Goal: Check status: Check status

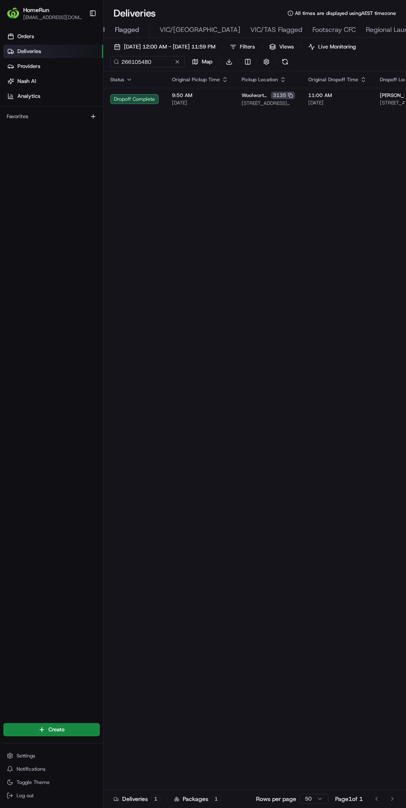
scroll to position [0, 104]
click at [316, 27] on span "Regional Launches" at bounding box center [344, 30] width 57 height 10
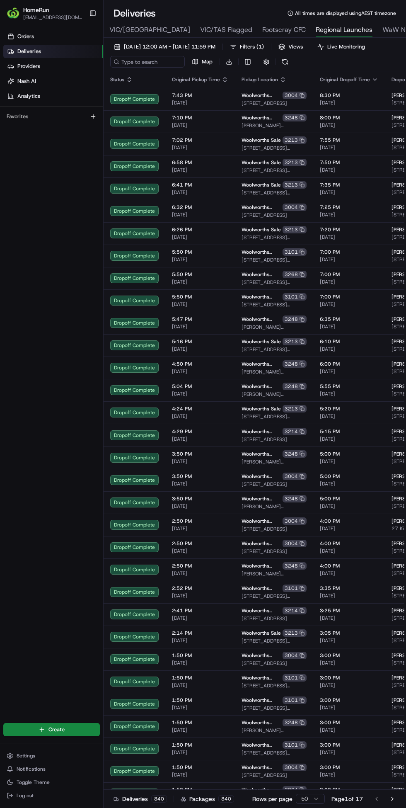
click at [153, 42] on button "[DATE] 12:00 AM - [DATE] 11:59 PM" at bounding box center [164, 47] width 109 height 12
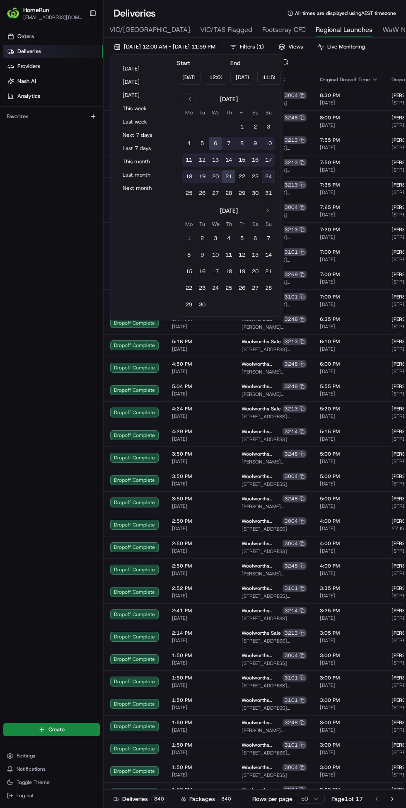
click at [132, 82] on button "[DATE]" at bounding box center [144, 82] width 50 height 12
type input "[DATE]"
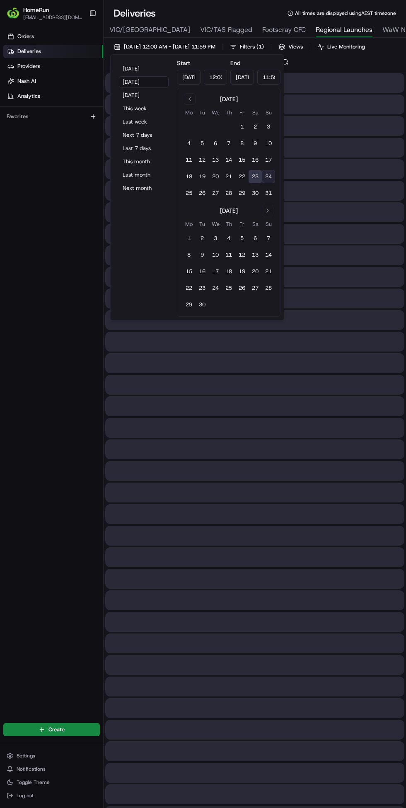
click at [38, 273] on div "Orders Deliveries Providers [PERSON_NAME] Analytics Favorites" at bounding box center [51, 371] width 103 height 688
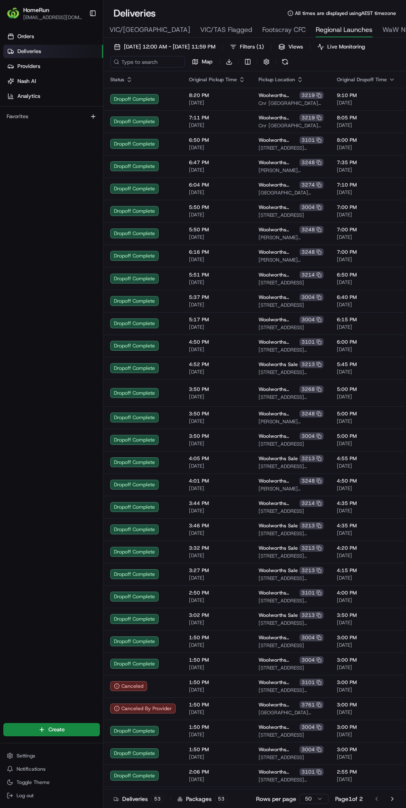
click at [264, 47] on span "Filters ( 1 )" at bounding box center [252, 46] width 24 height 7
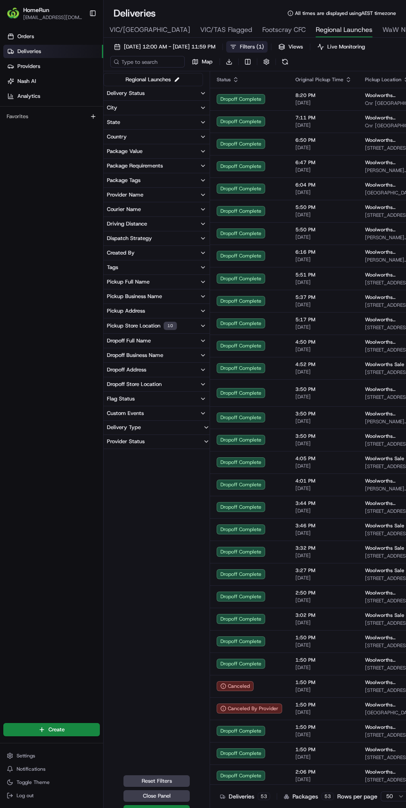
click at [129, 151] on div "Package Value" at bounding box center [125, 151] width 36 height 7
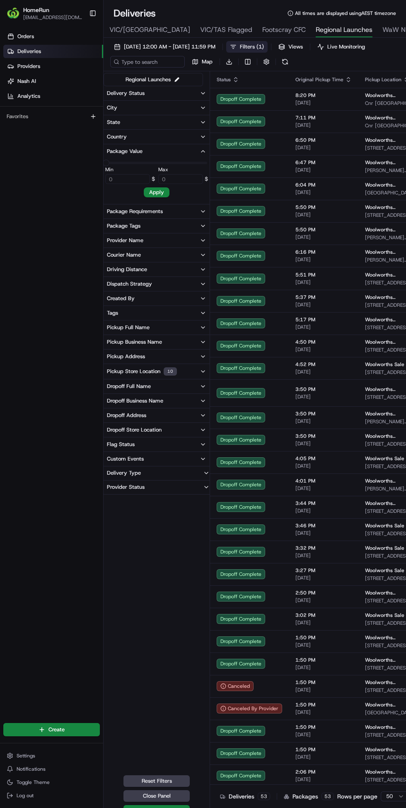
click at [136, 212] on div "Package Requirements" at bounding box center [135, 211] width 56 height 7
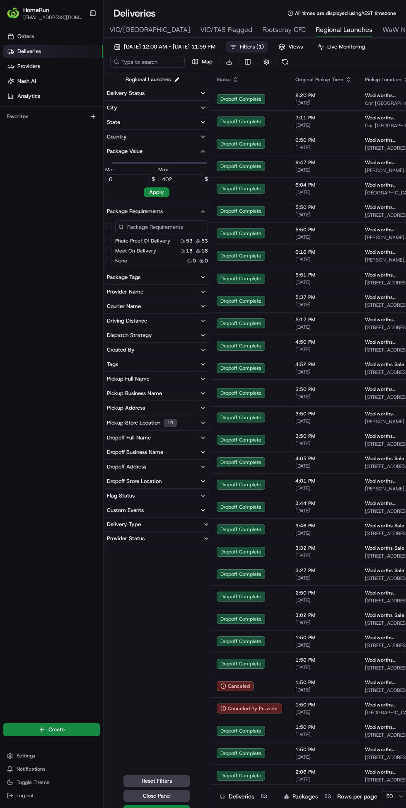
click at [148, 43] on span "[DATE] 12:00 AM - [DATE] 11:59 PM" at bounding box center [170, 46] width 92 height 7
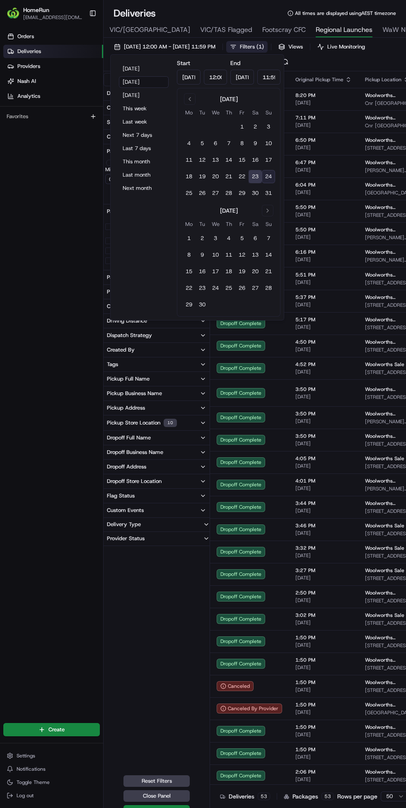
click at [33, 522] on div "Orders Deliveries Providers [PERSON_NAME] Analytics Favorites" at bounding box center [51, 371] width 103 height 688
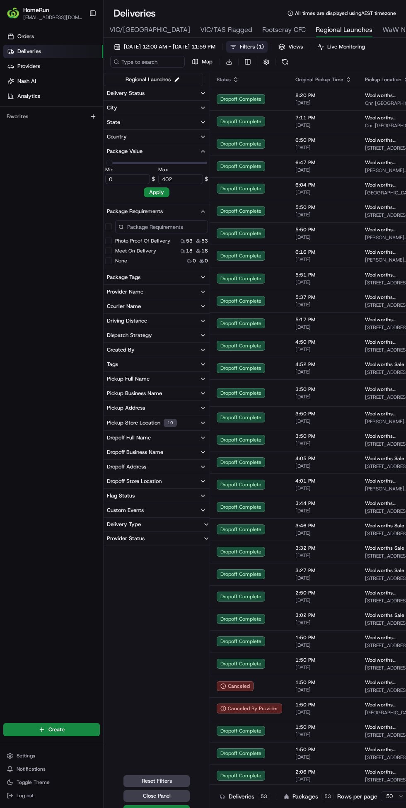
click at [168, 395] on button "Pickup Business Name" at bounding box center [157, 394] width 106 height 14
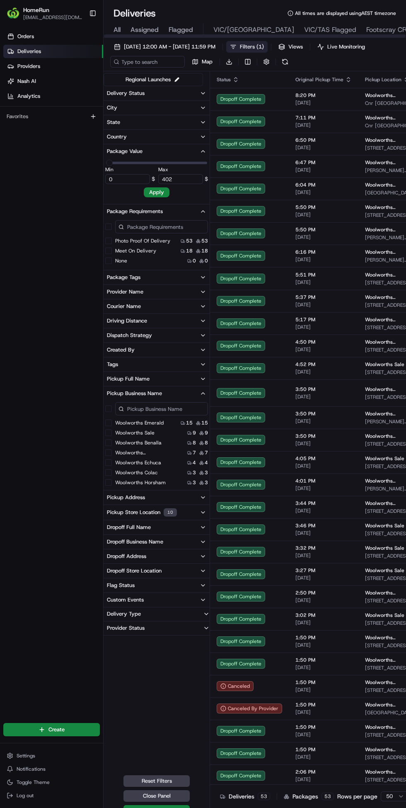
click at [113, 36] on div at bounding box center [255, 35] width 302 height 3
click at [117, 30] on span "All" at bounding box center [117, 30] width 7 height 10
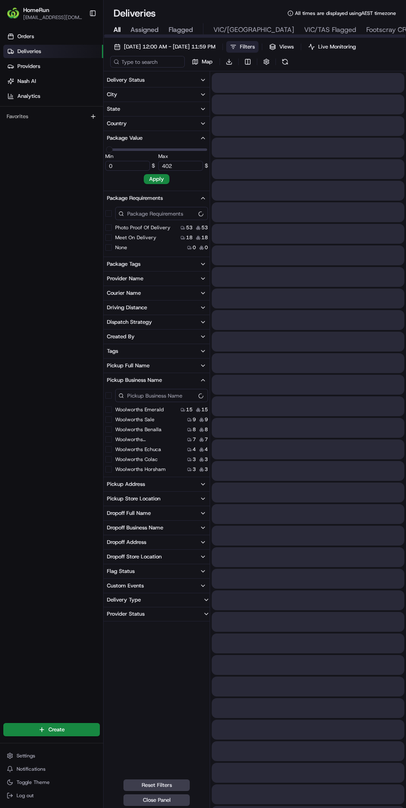
click at [113, 36] on div at bounding box center [255, 35] width 302 height 3
type input "829.92"
click at [150, 394] on input at bounding box center [161, 395] width 93 height 13
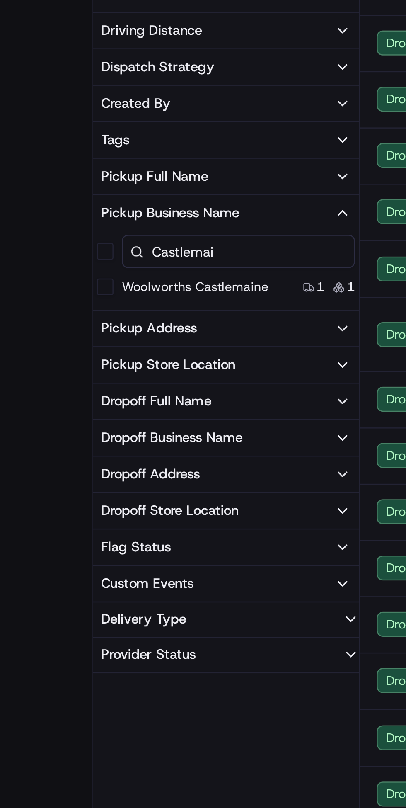
type input "Castlemai"
click at [107, 450] on Castlemaine "Woolworths Castlemaine" at bounding box center [108, 448] width 7 height 7
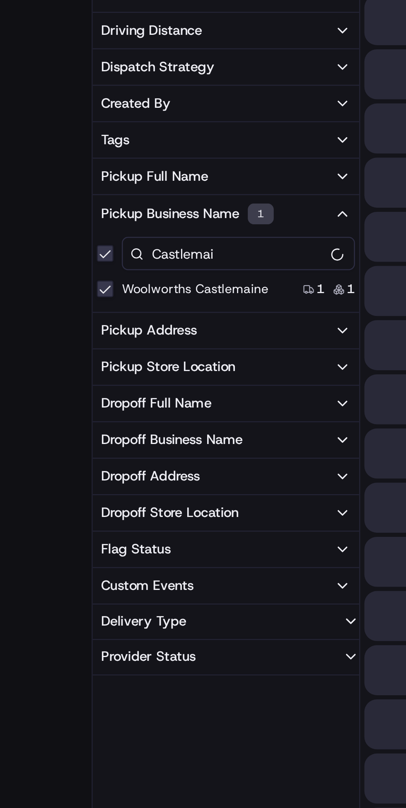
type input "71.6"
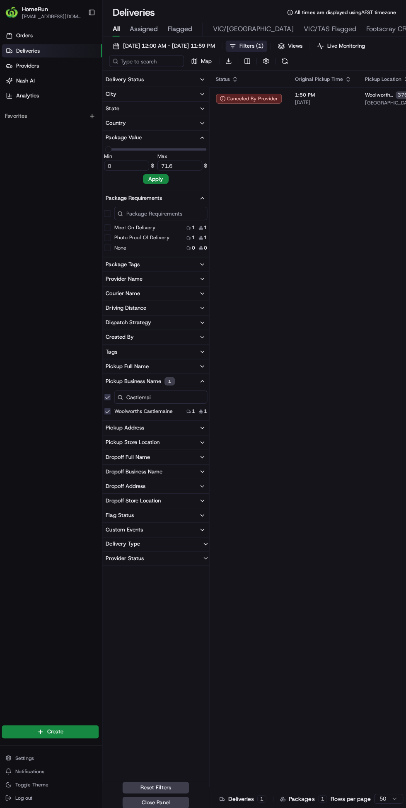
click at [186, 49] on span "[DATE] 12:00 AM - [DATE] 11:59 PM" at bounding box center [170, 46] width 92 height 7
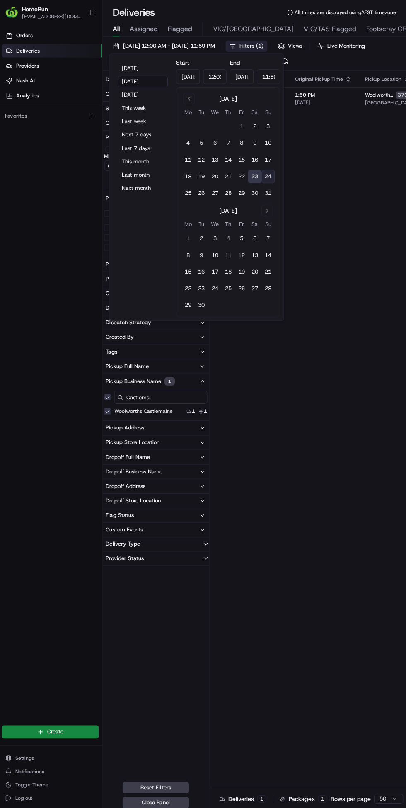
click at [265, 177] on button "24" at bounding box center [268, 176] width 13 height 13
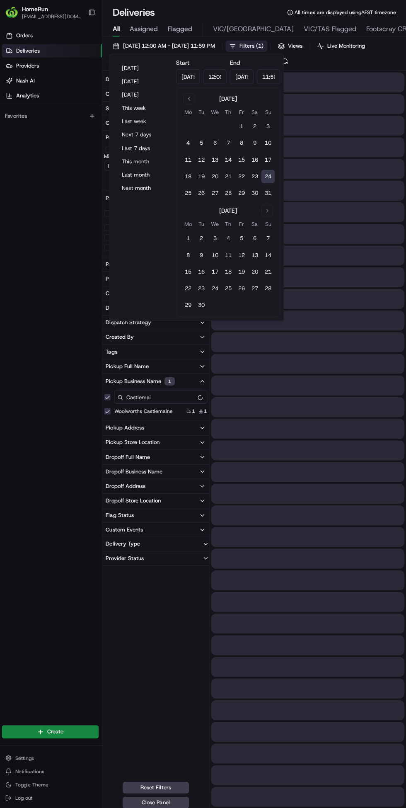
type input "[DATE]"
type input "0"
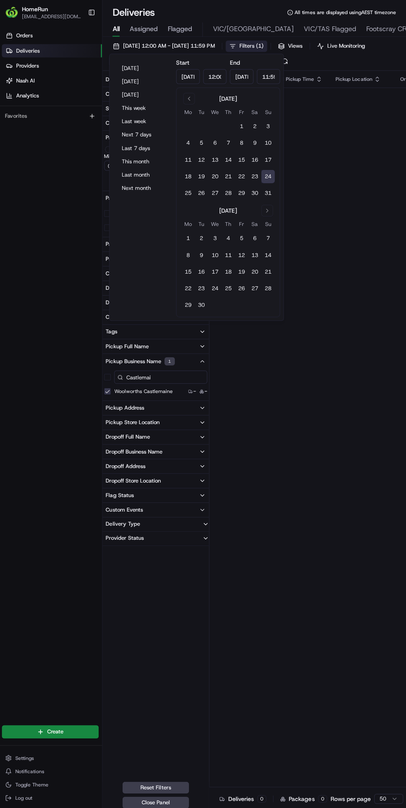
click at [269, 193] on button "31" at bounding box center [268, 193] width 13 height 13
type input "[DATE]"
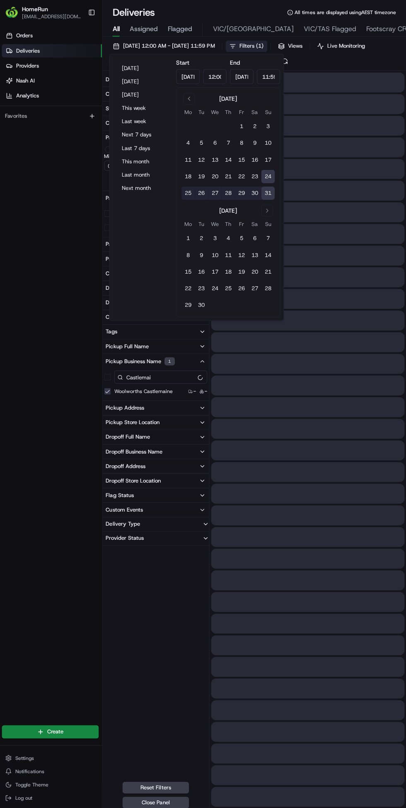
type input "177.19"
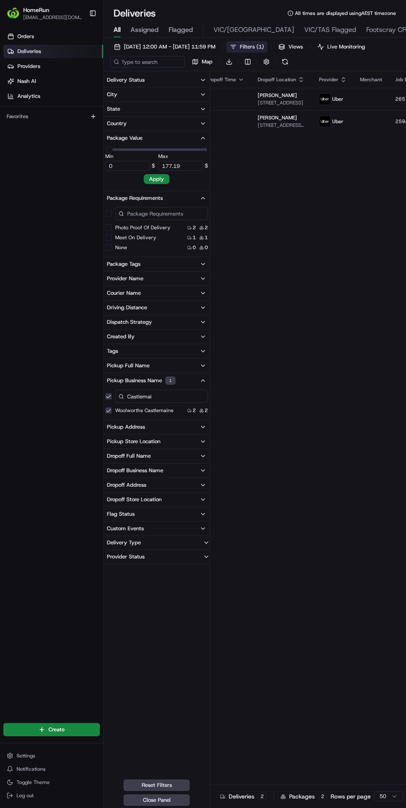
scroll to position [0, 233]
